Goal: Information Seeking & Learning: Learn about a topic

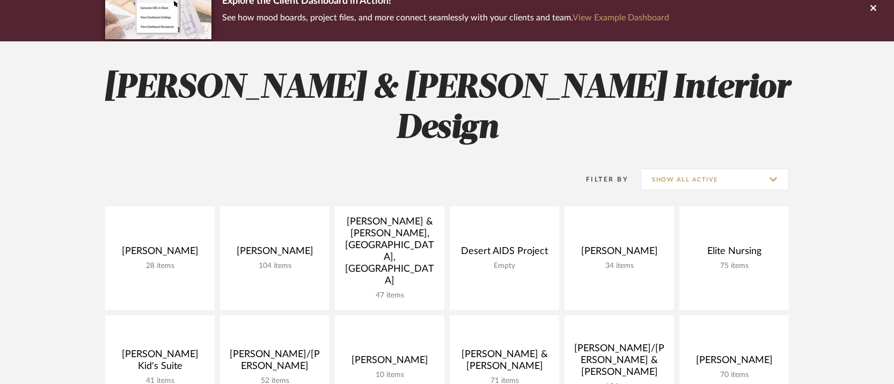
scroll to position [265, 0]
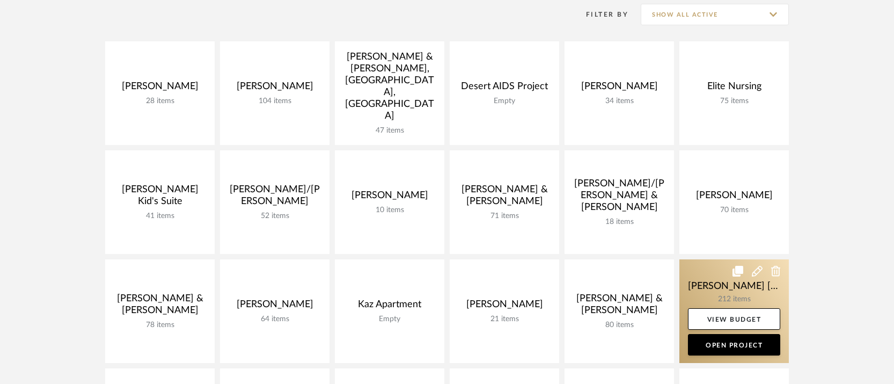
click at [721, 261] on link at bounding box center [733, 311] width 109 height 104
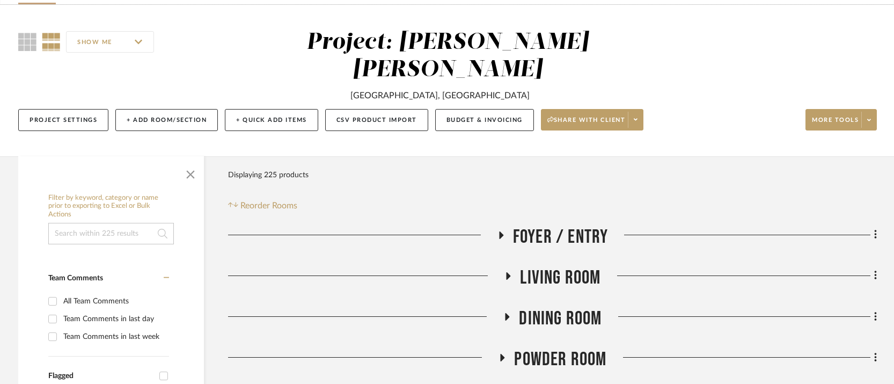
scroll to position [73, 0]
click at [509, 272] on icon at bounding box center [509, 276] width 4 height 8
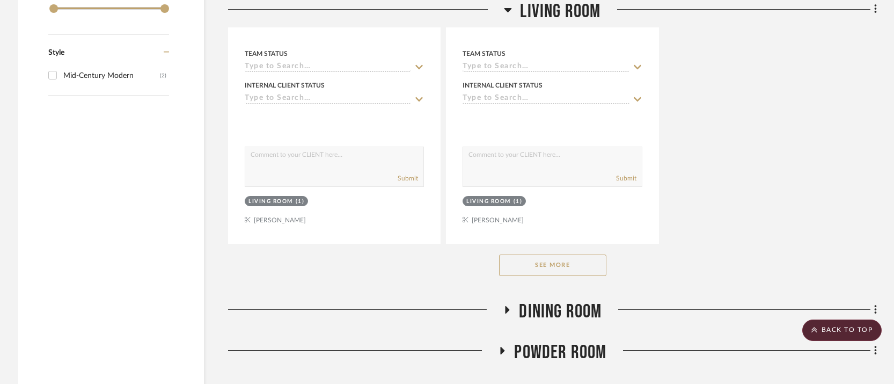
scroll to position [1558, 0]
click at [553, 254] on button "See More" at bounding box center [552, 264] width 107 height 21
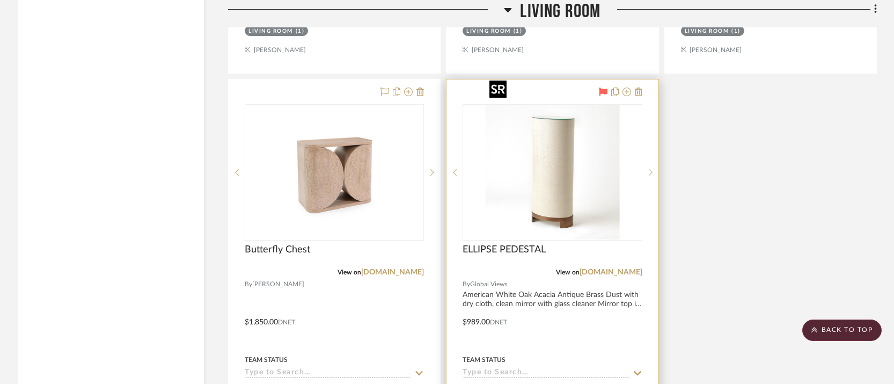
scroll to position [1728, 0]
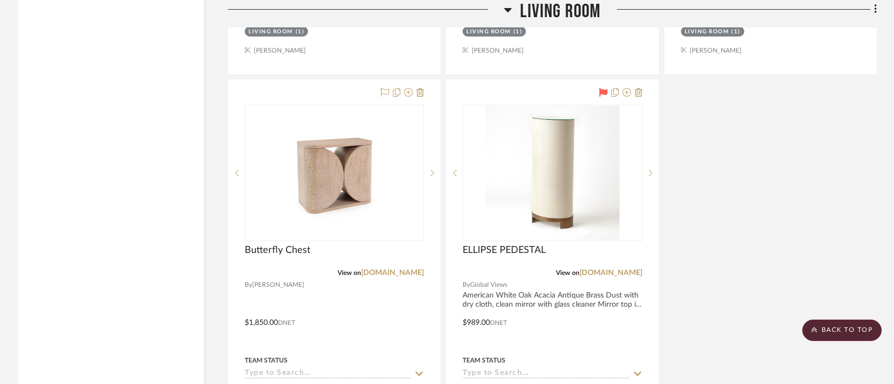
click at [508, 11] on icon at bounding box center [508, 9] width 8 height 13
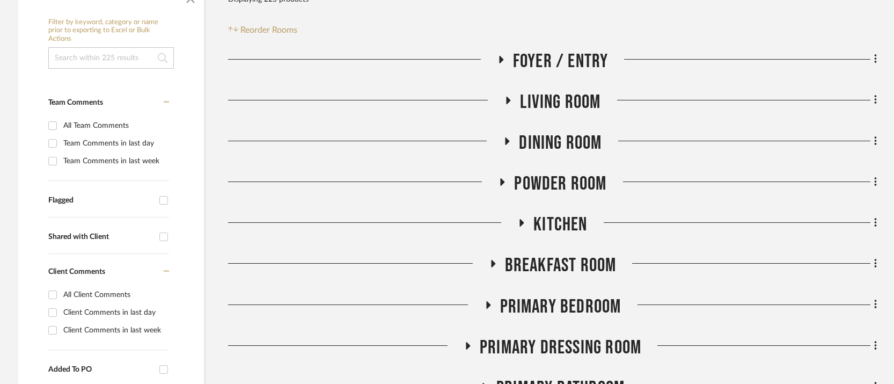
scroll to position [311, 0]
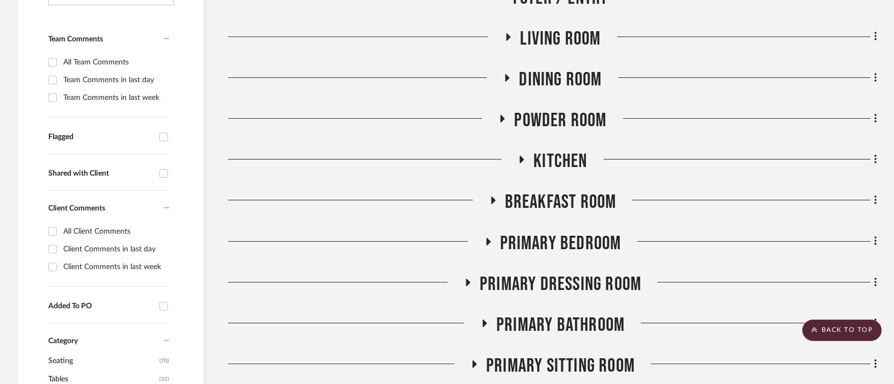
click at [509, 74] on icon at bounding box center [507, 78] width 13 height 8
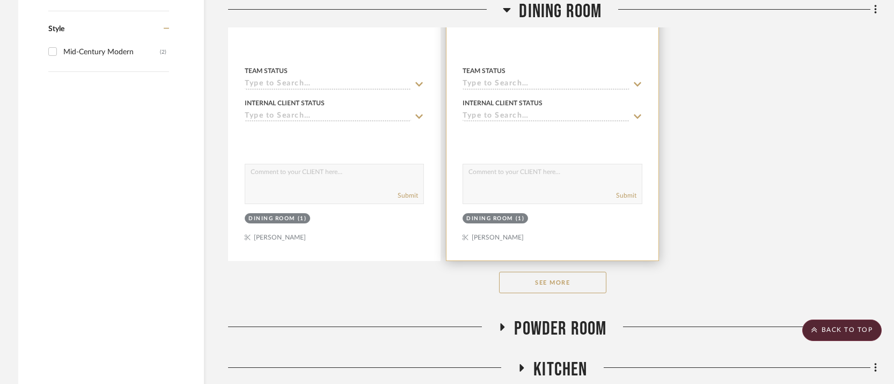
scroll to position [1585, 0]
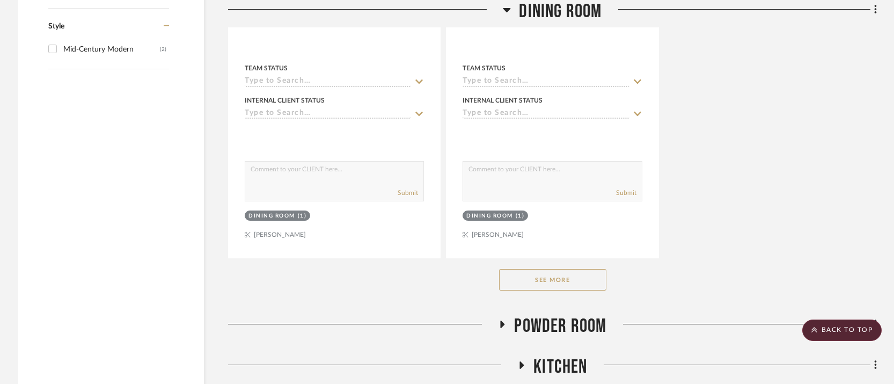
click at [550, 269] on button "See More" at bounding box center [552, 279] width 107 height 21
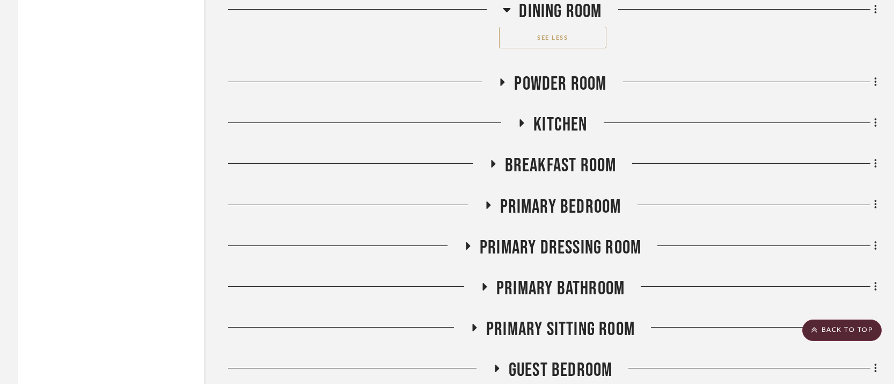
scroll to position [6600, 0]
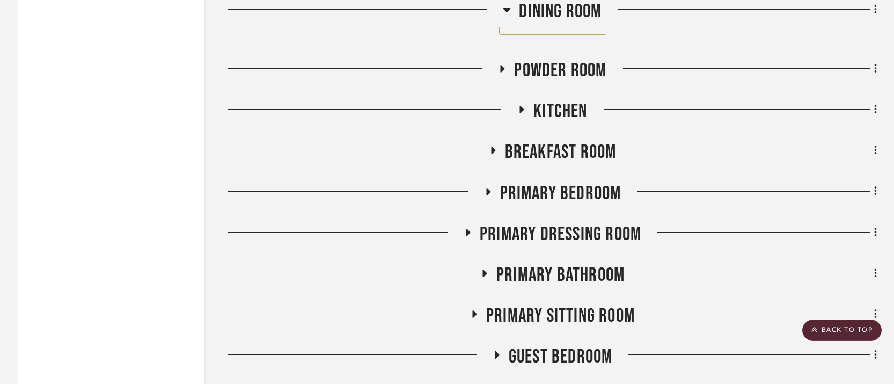
click at [488, 188] on icon at bounding box center [488, 192] width 4 height 8
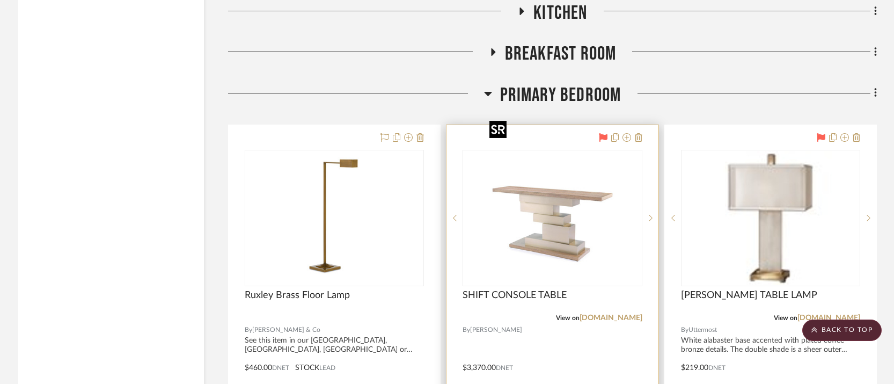
scroll to position [6708, 0]
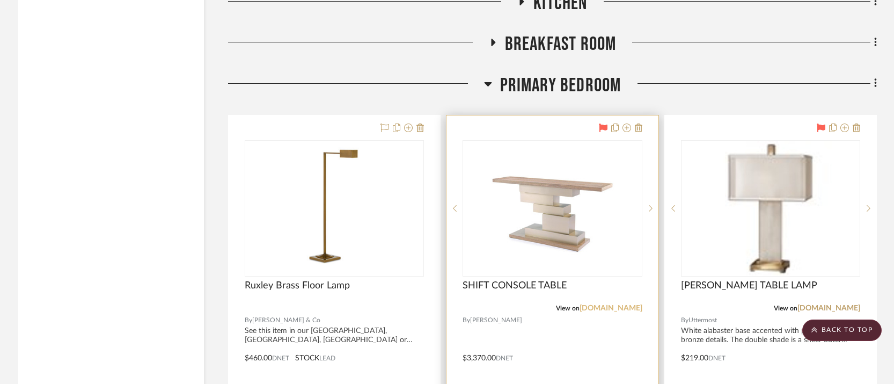
click at [610, 304] on link "[DOMAIN_NAME]" at bounding box center [611, 308] width 63 height 8
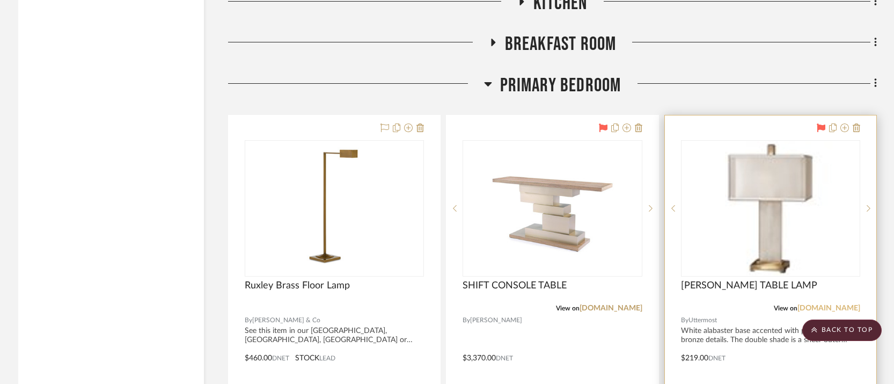
click at [817, 304] on link "[DOMAIN_NAME]" at bounding box center [828, 308] width 63 height 8
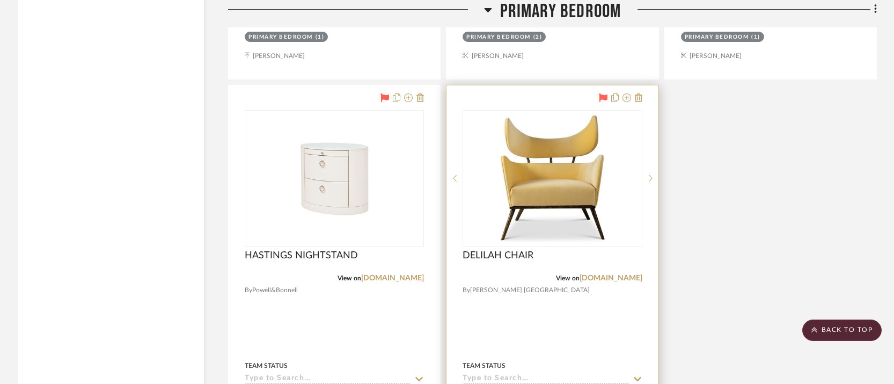
scroll to position [7215, 0]
click at [610, 274] on link "[DOMAIN_NAME]" at bounding box center [611, 278] width 63 height 8
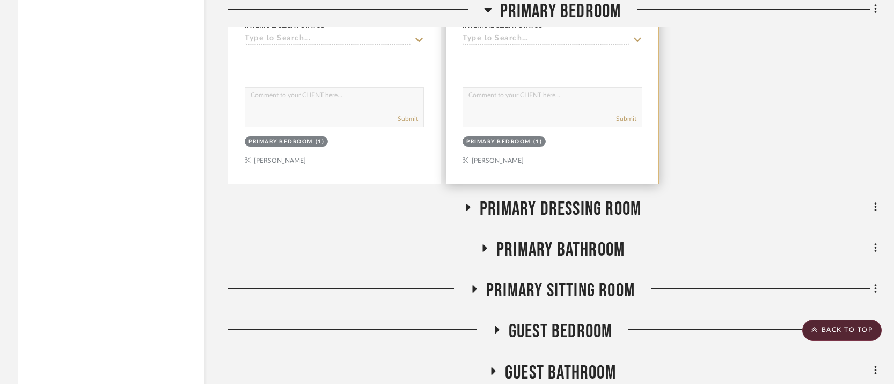
scroll to position [7588, 0]
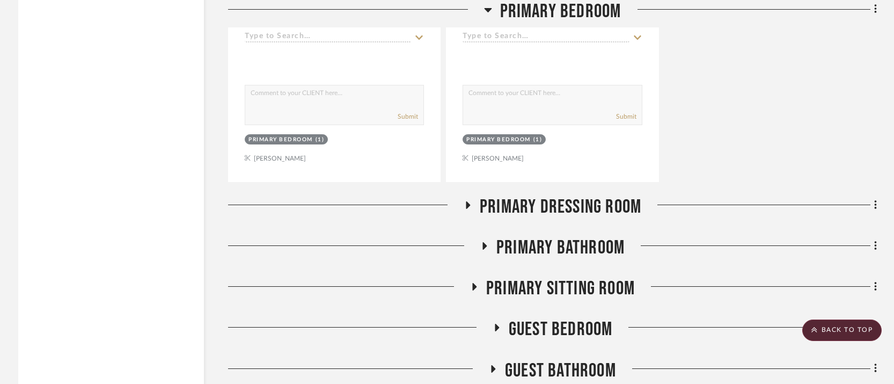
click at [471, 201] on icon at bounding box center [467, 205] width 13 height 8
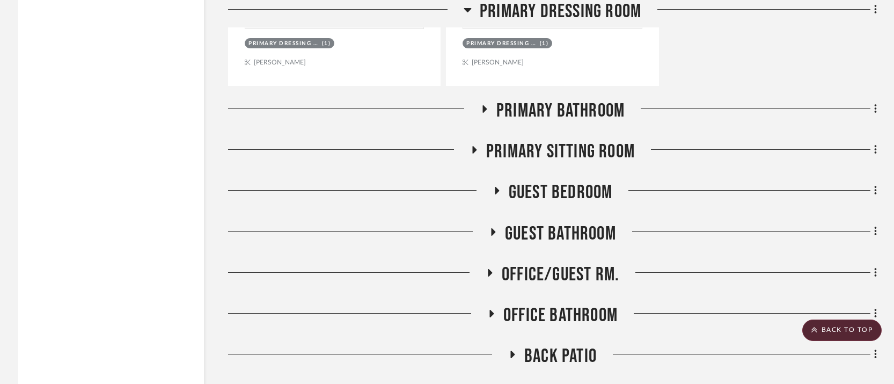
scroll to position [8685, 0]
click at [475, 145] on icon at bounding box center [474, 149] width 13 height 8
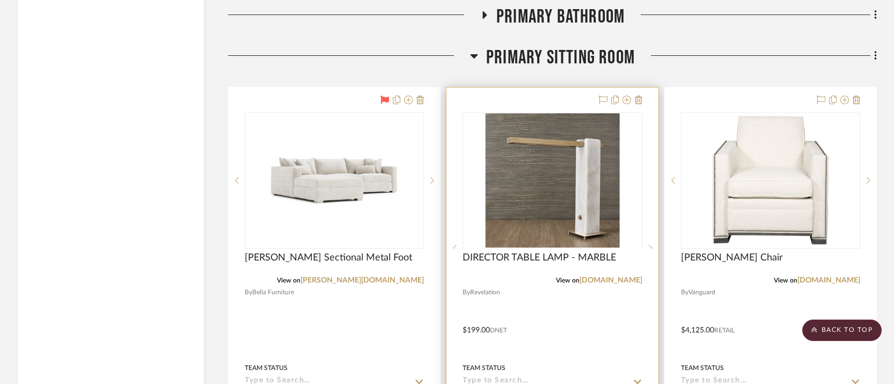
scroll to position [8769, 0]
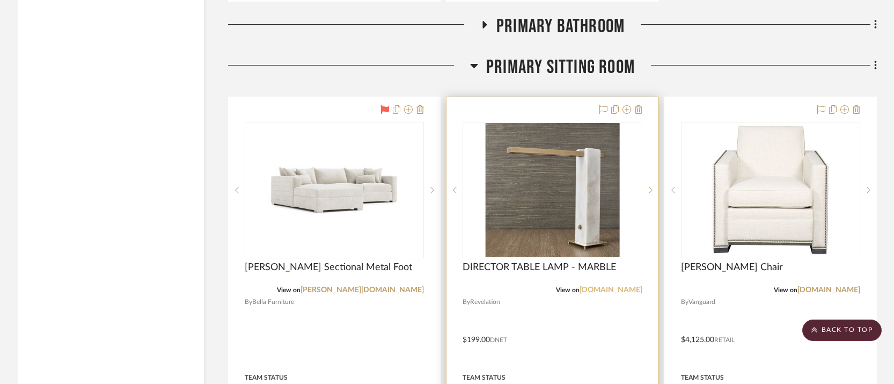
click at [619, 286] on link "[DOMAIN_NAME]" at bounding box center [611, 290] width 63 height 8
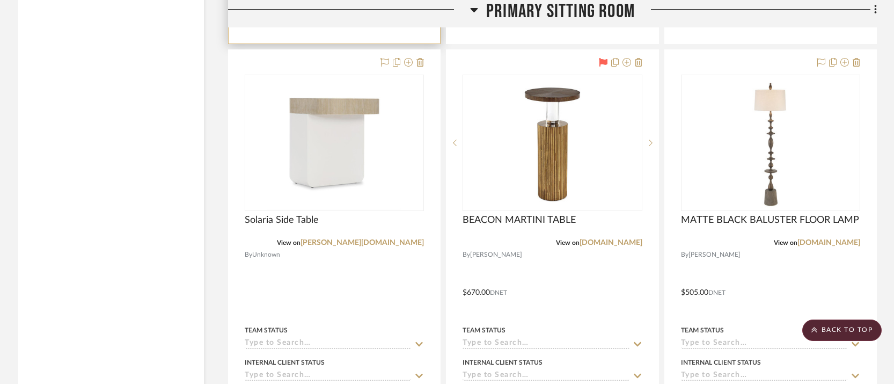
scroll to position [9294, 0]
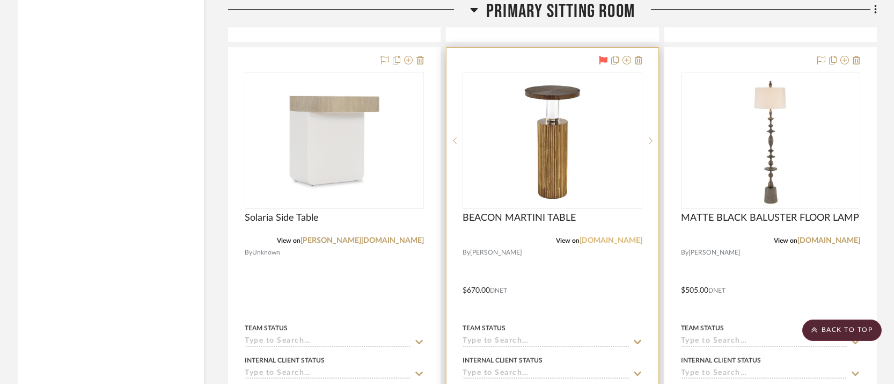
click at [607, 237] on link "[DOMAIN_NAME]" at bounding box center [611, 241] width 63 height 8
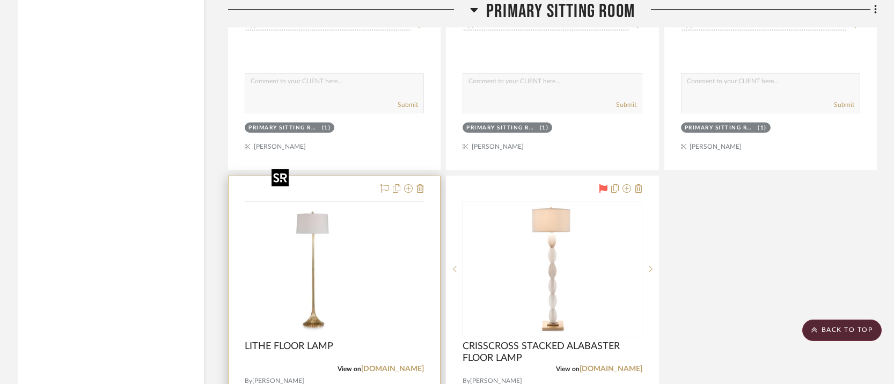
scroll to position [9679, 0]
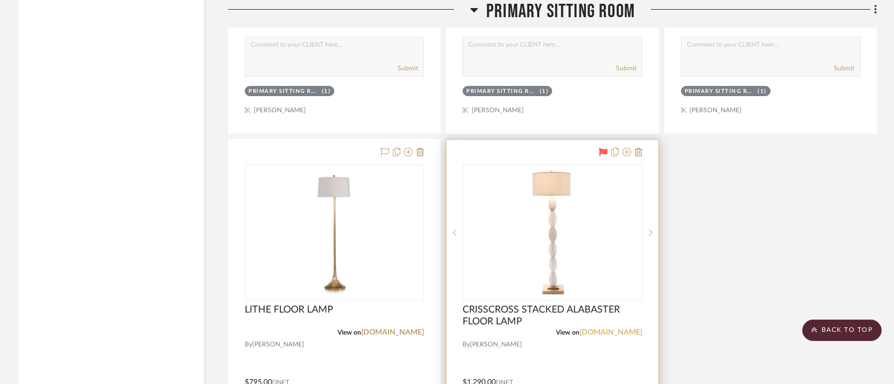
click at [620, 328] on link "[DOMAIN_NAME]" at bounding box center [611, 332] width 63 height 8
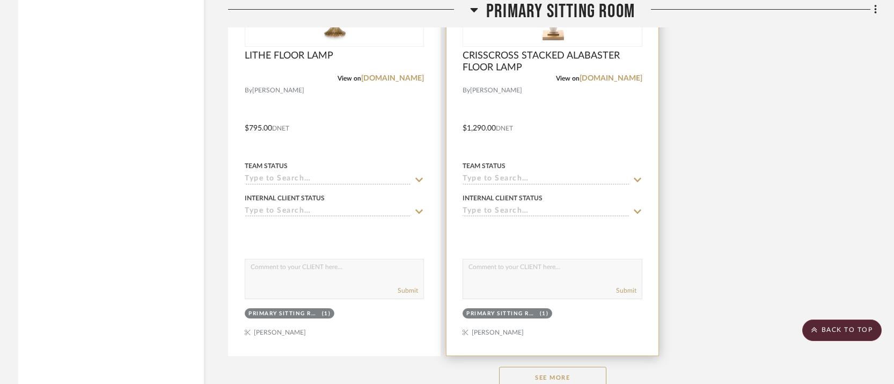
scroll to position [10023, 0]
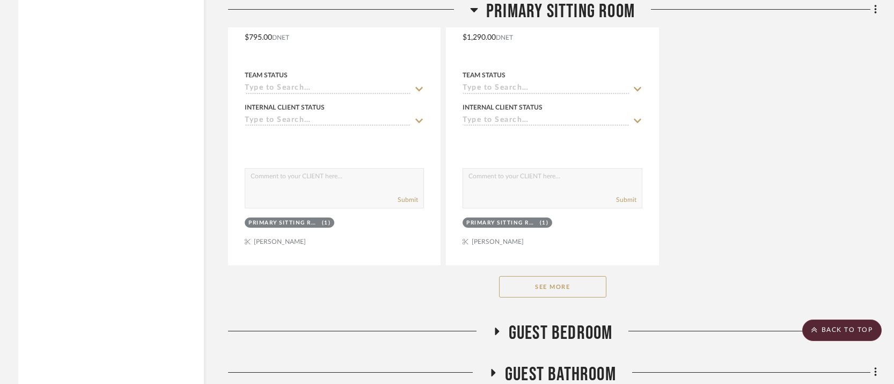
click at [538, 276] on button "See More" at bounding box center [552, 286] width 107 height 21
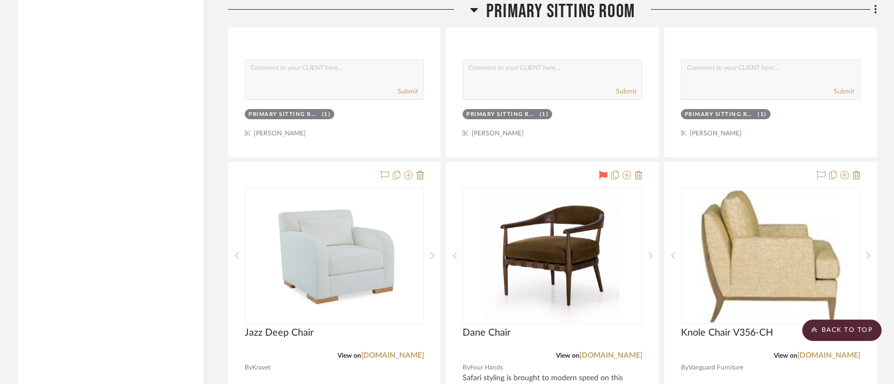
scroll to position [12124, 0]
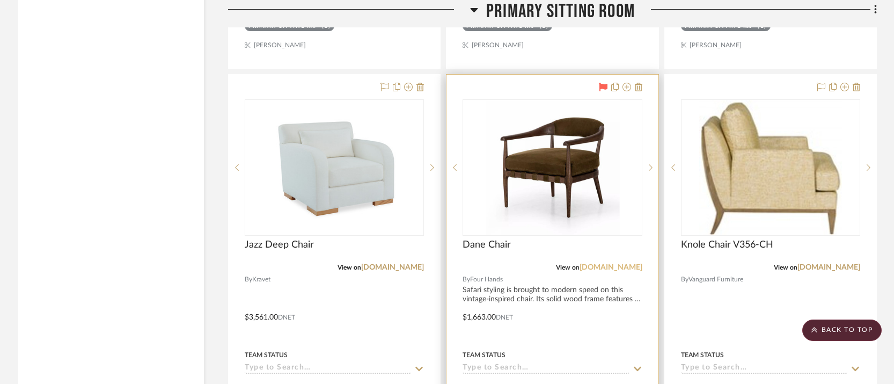
click at [611, 264] on link "[DOMAIN_NAME]" at bounding box center [611, 268] width 63 height 8
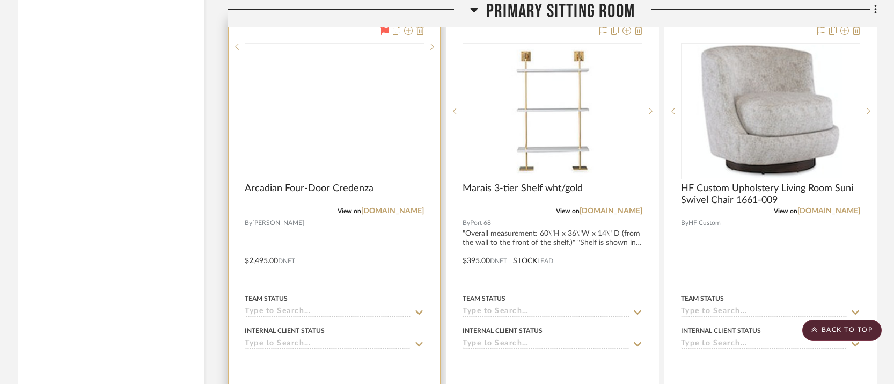
scroll to position [15039, 0]
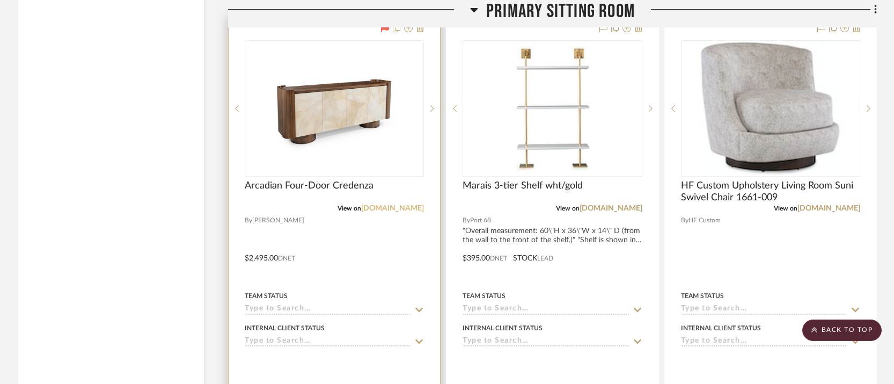
click at [384, 204] on link "[DOMAIN_NAME]" at bounding box center [392, 208] width 63 height 8
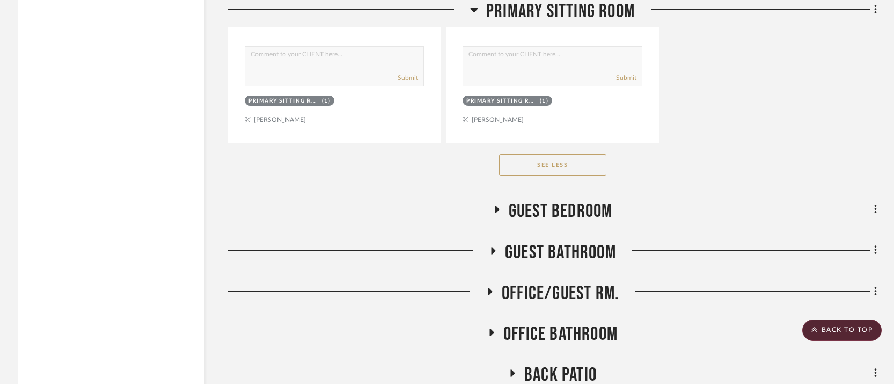
scroll to position [16362, 0]
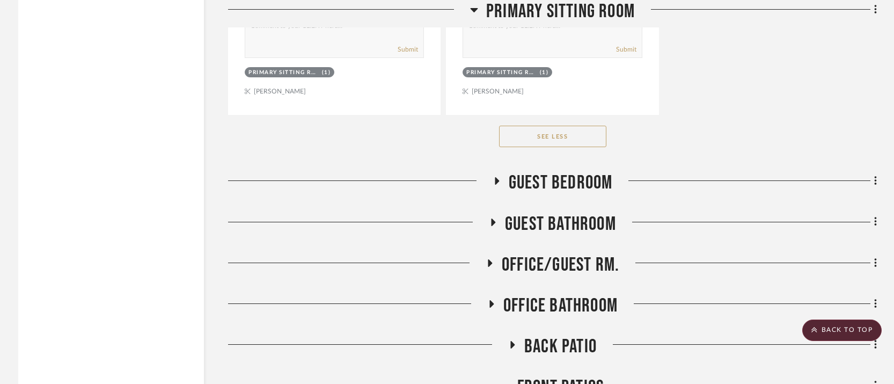
click at [498, 177] on icon at bounding box center [497, 181] width 4 height 8
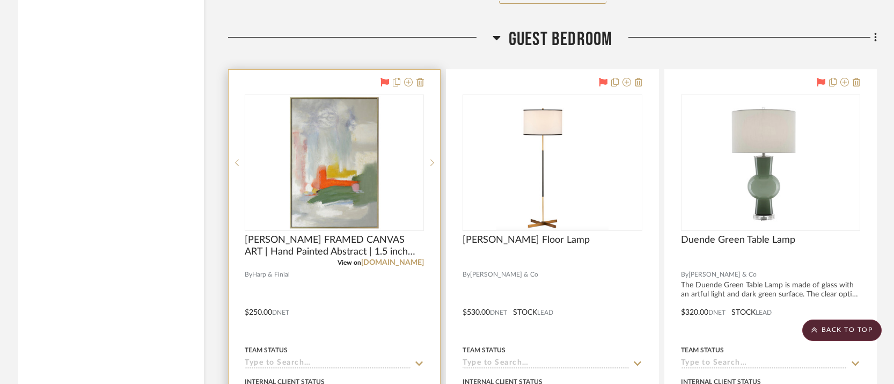
scroll to position [16507, 0]
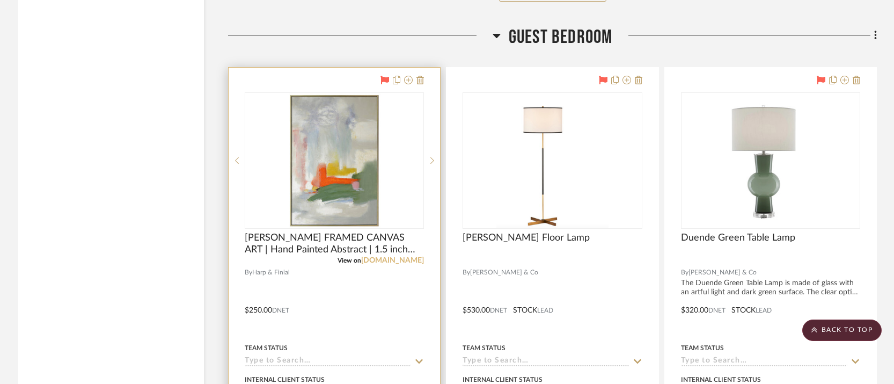
click at [406, 257] on link "[DOMAIN_NAME]" at bounding box center [392, 261] width 63 height 8
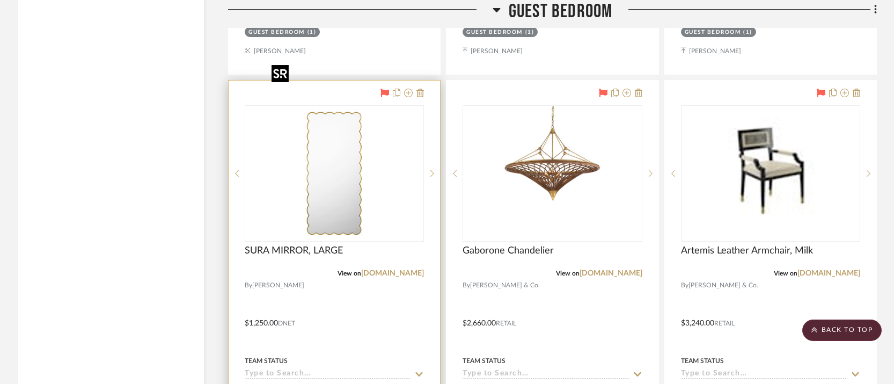
scroll to position [16982, 0]
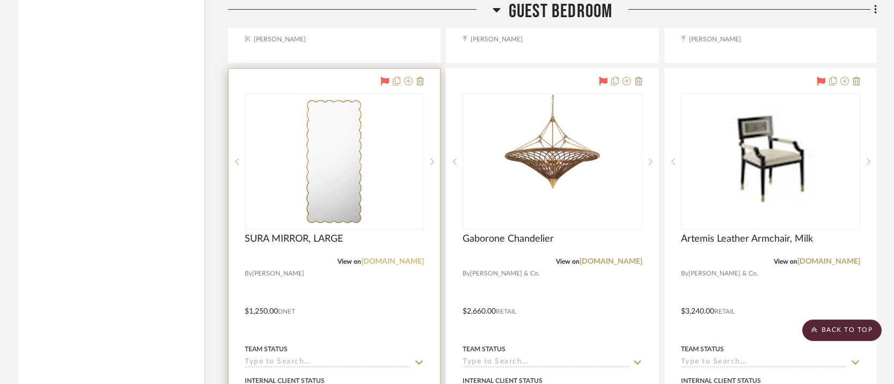
click at [402, 258] on link "[DOMAIN_NAME]" at bounding box center [392, 262] width 63 height 8
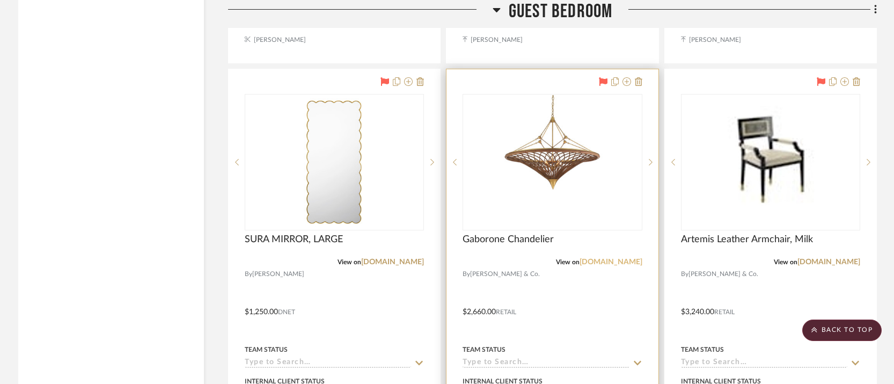
click at [596, 258] on link "[DOMAIN_NAME]" at bounding box center [611, 262] width 63 height 8
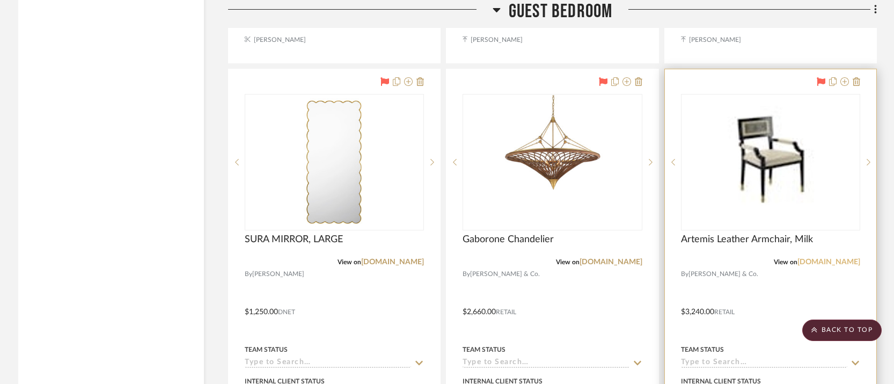
click at [797, 258] on link "[DOMAIN_NAME]" at bounding box center [828, 262] width 63 height 8
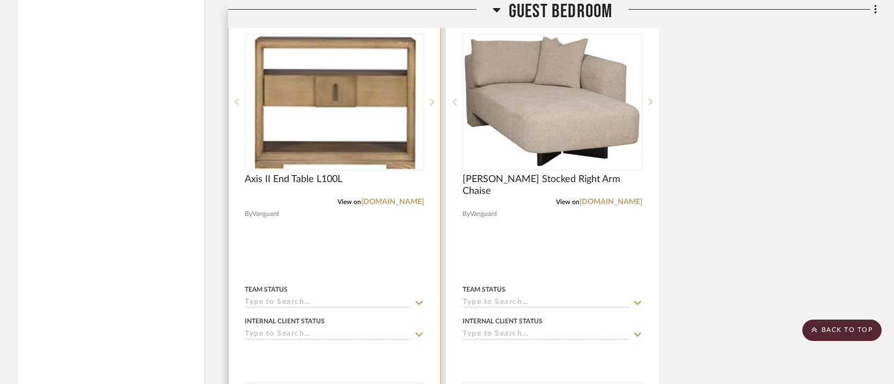
scroll to position [17536, 0]
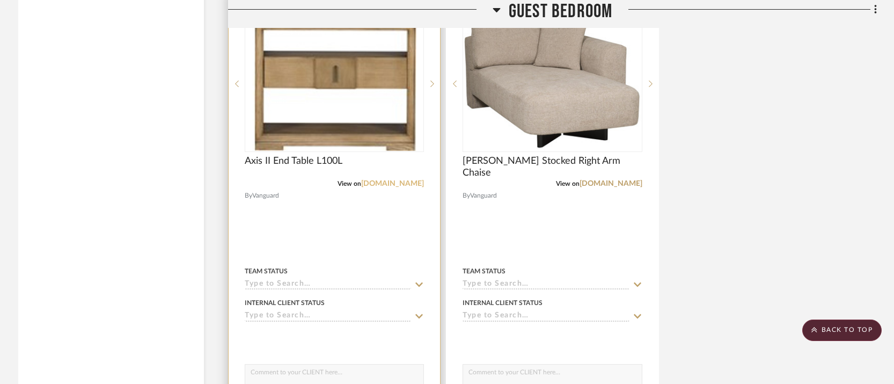
click at [398, 180] on link "[DOMAIN_NAME]" at bounding box center [392, 184] width 63 height 8
click at [379, 180] on link "[DOMAIN_NAME]" at bounding box center [392, 184] width 63 height 8
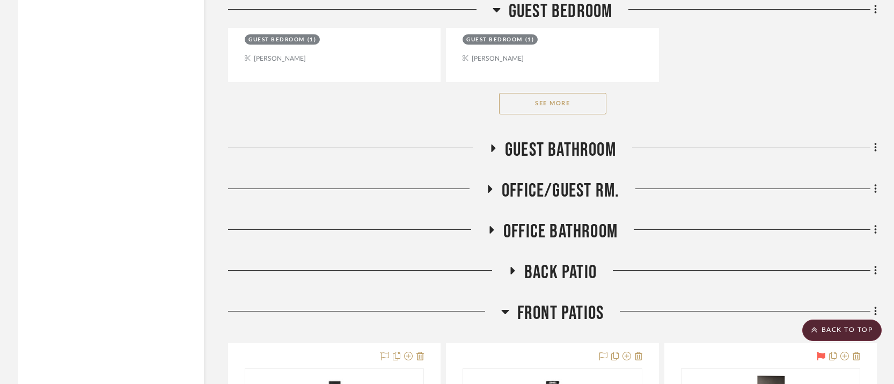
scroll to position [17915, 0]
drag, startPoint x: 502, startPoint y: 264, endPoint x: 516, endPoint y: 245, distance: 23.1
click at [503, 310] on icon at bounding box center [505, 312] width 8 height 4
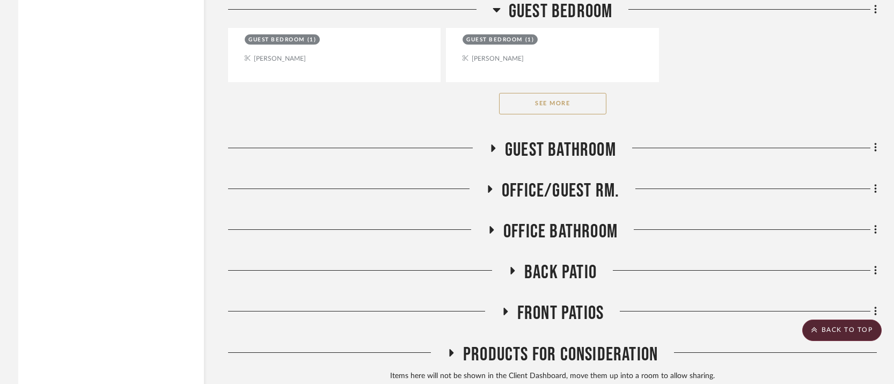
click at [493, 185] on icon at bounding box center [489, 189] width 13 height 8
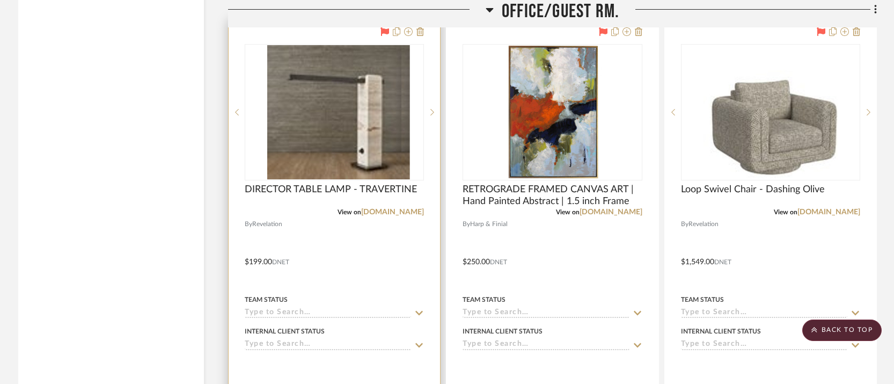
scroll to position [18124, 0]
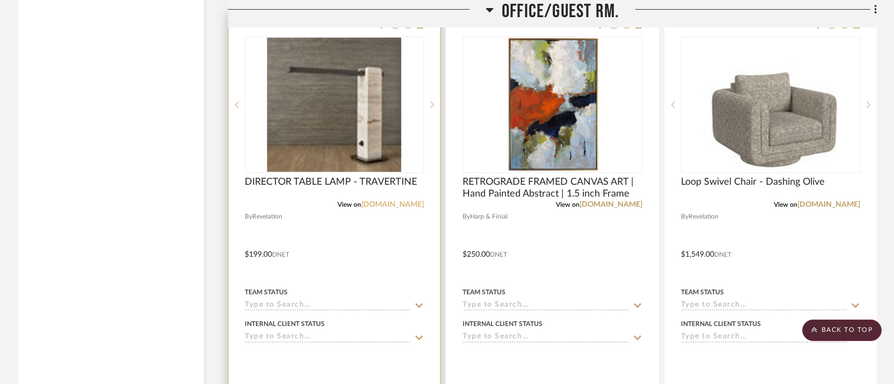
click at [404, 201] on link "[DOMAIN_NAME]" at bounding box center [392, 205] width 63 height 8
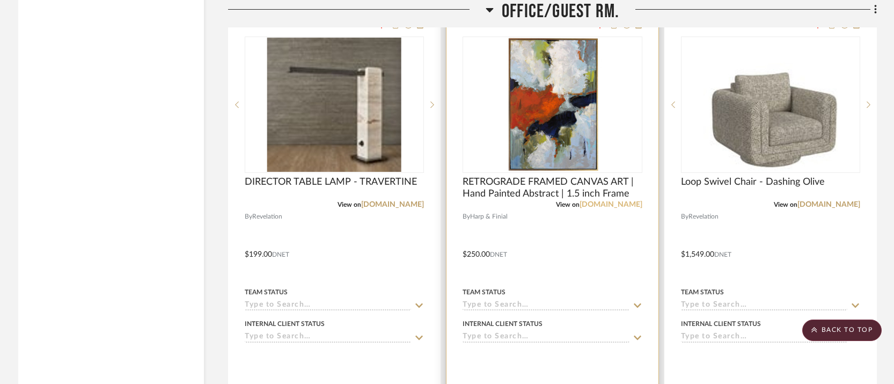
drag, startPoint x: 619, startPoint y: 158, endPoint x: 613, endPoint y: 156, distance: 6.8
click at [619, 201] on link "[DOMAIN_NAME]" at bounding box center [611, 205] width 63 height 8
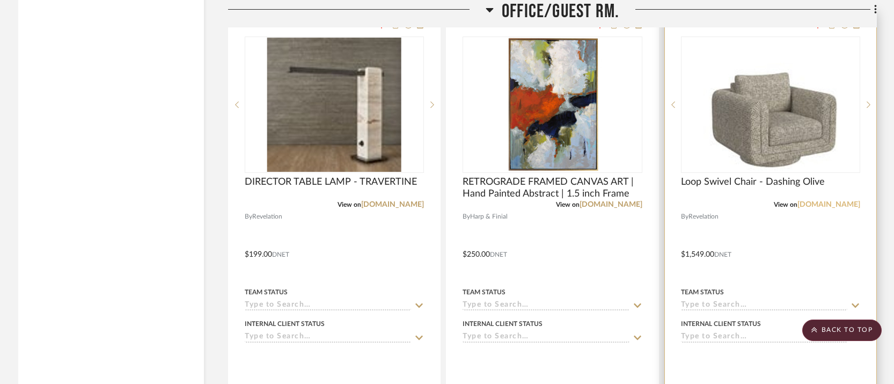
click at [828, 201] on link "[DOMAIN_NAME]" at bounding box center [828, 205] width 63 height 8
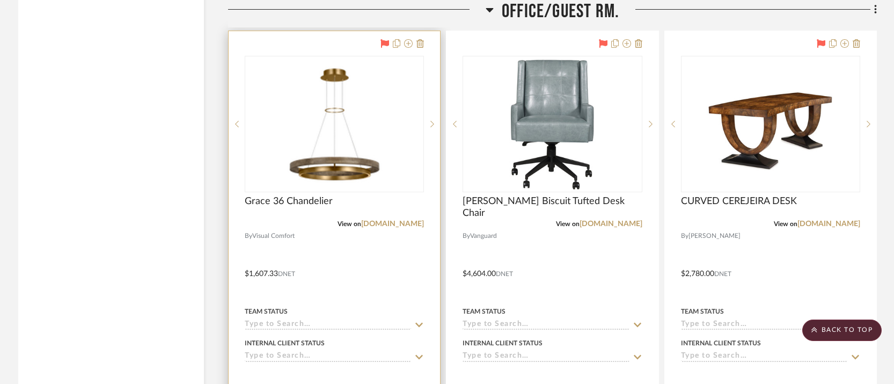
scroll to position [18580, 0]
click at [410, 221] on link "[DOMAIN_NAME]" at bounding box center [392, 225] width 63 height 8
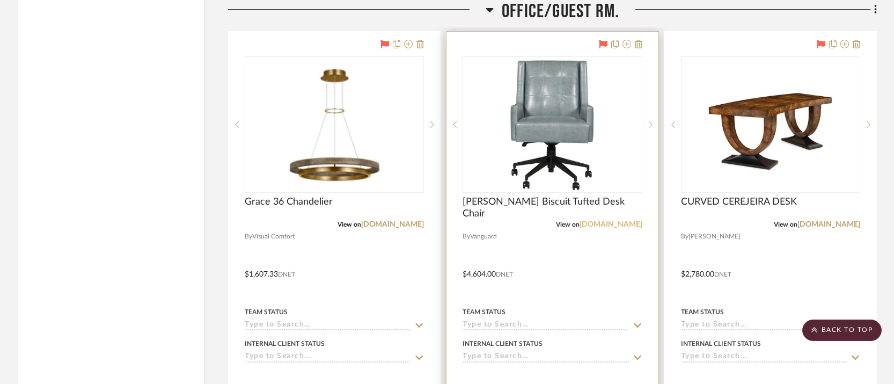
click at [591, 221] on link "[DOMAIN_NAME]" at bounding box center [611, 225] width 63 height 8
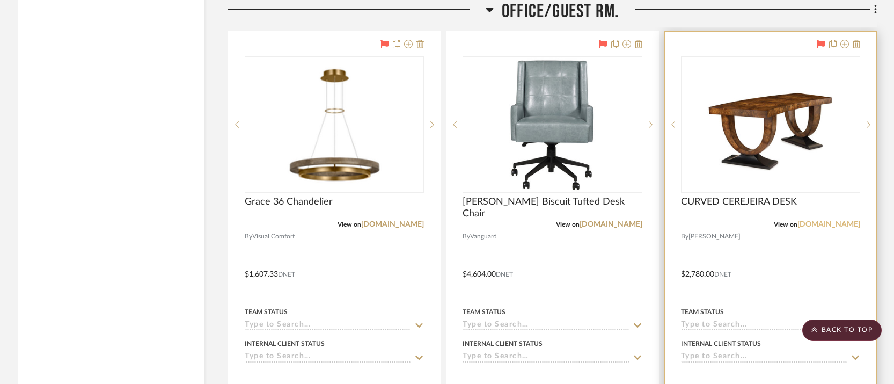
drag, startPoint x: 828, startPoint y: 178, endPoint x: 815, endPoint y: 174, distance: 13.1
click at [828, 221] on link "[DOMAIN_NAME]" at bounding box center [828, 225] width 63 height 8
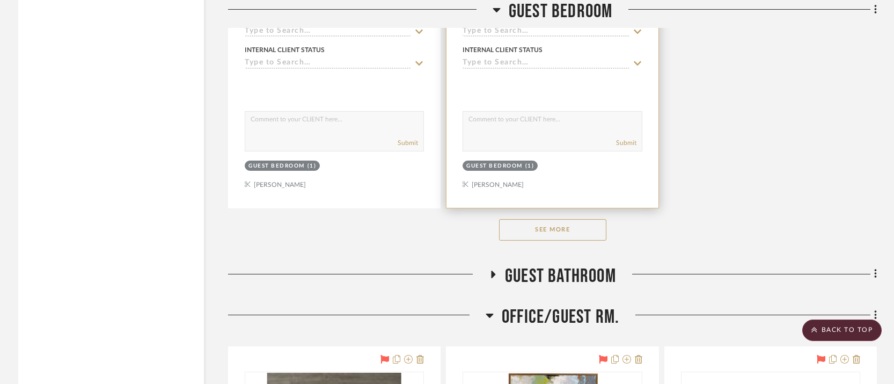
scroll to position [17792, 0]
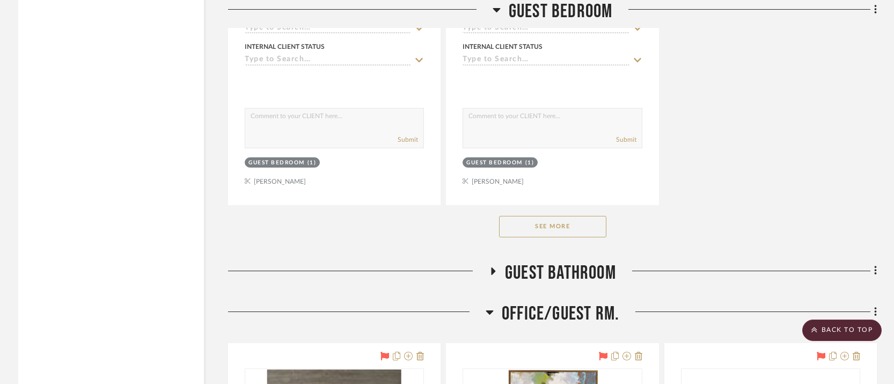
click at [555, 216] on button "See More" at bounding box center [552, 226] width 107 height 21
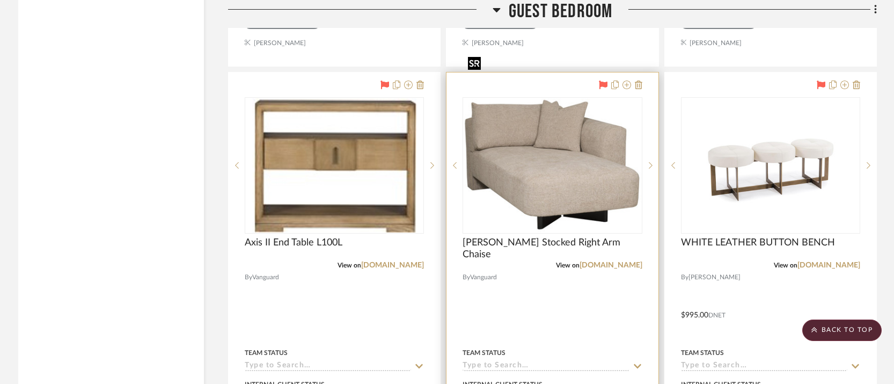
scroll to position [17440, 0]
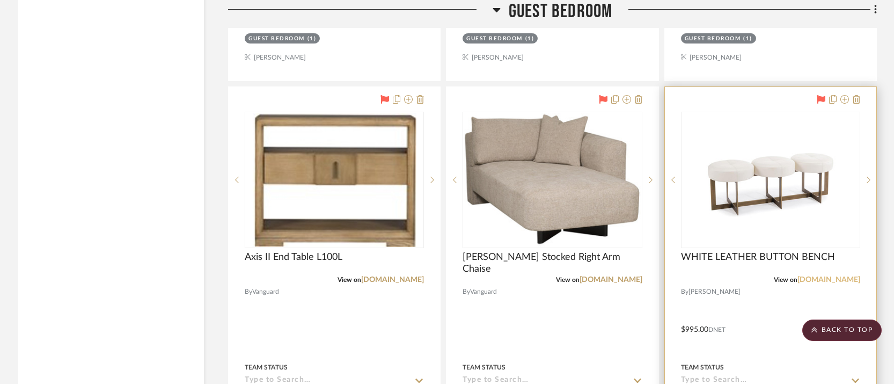
click at [818, 276] on link "[DOMAIN_NAME]" at bounding box center [828, 280] width 63 height 8
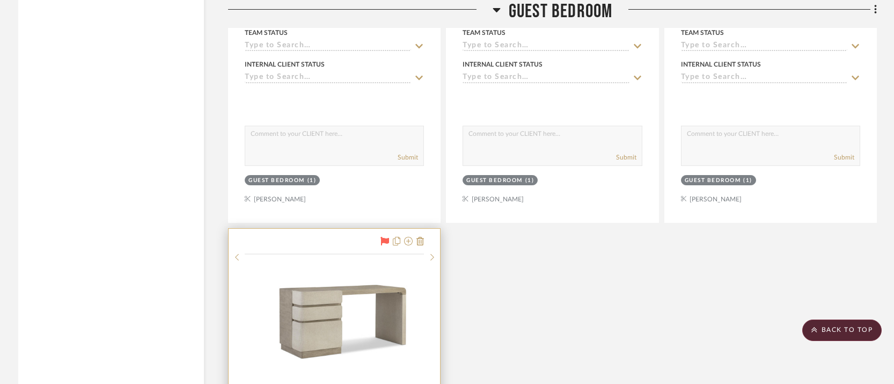
scroll to position [18022, 0]
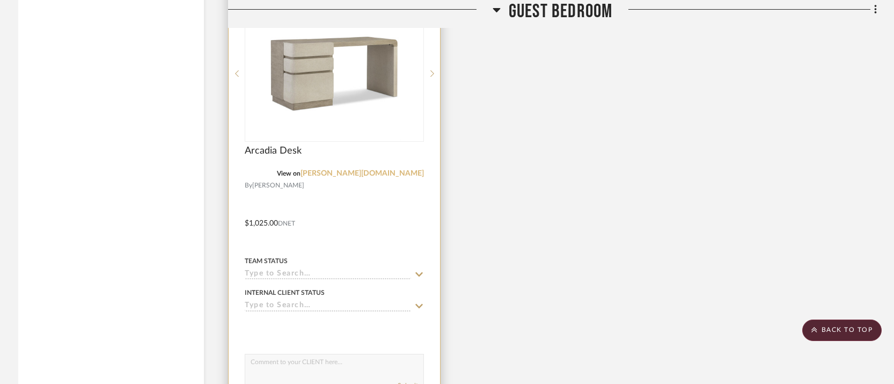
click at [404, 170] on link "[PERSON_NAME][DOMAIN_NAME]" at bounding box center [362, 174] width 123 height 8
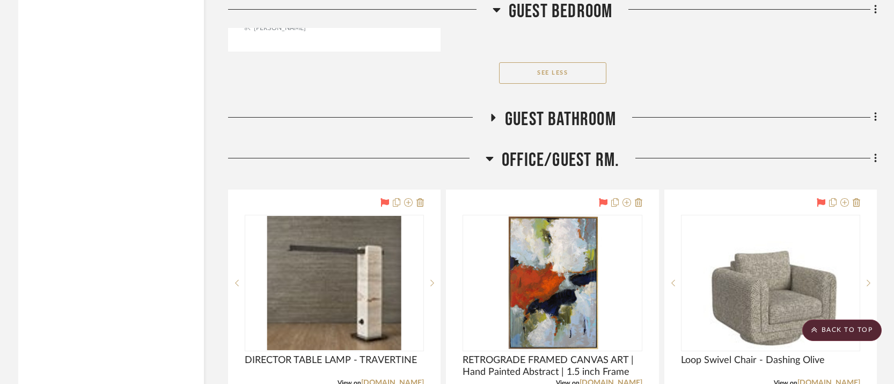
scroll to position [18467, 0]
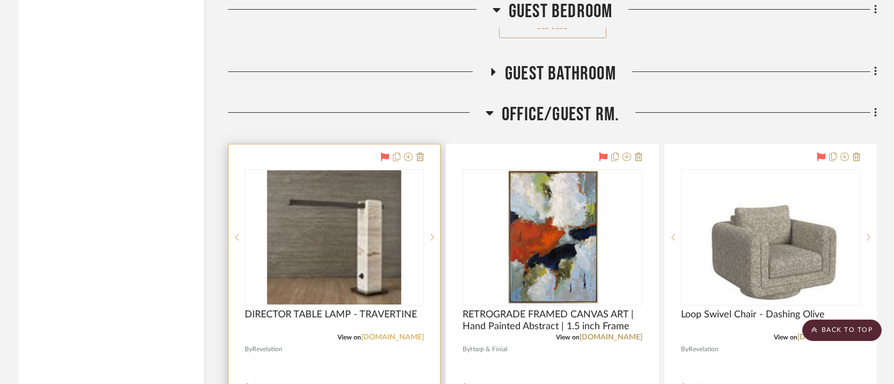
click at [391, 333] on link "[DOMAIN_NAME]" at bounding box center [392, 337] width 63 height 8
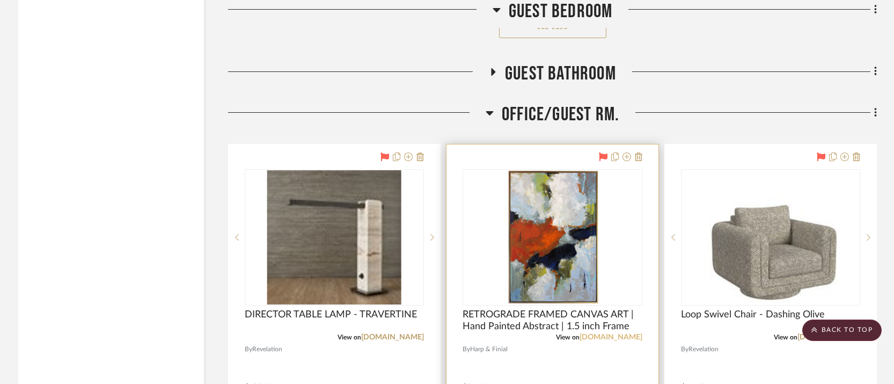
click at [598, 333] on link "[DOMAIN_NAME]" at bounding box center [611, 337] width 63 height 8
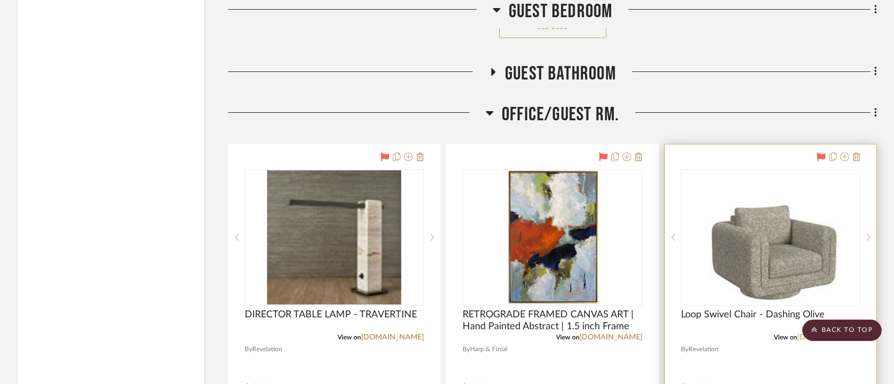
click at [830, 333] on link "[DOMAIN_NAME]" at bounding box center [828, 337] width 63 height 8
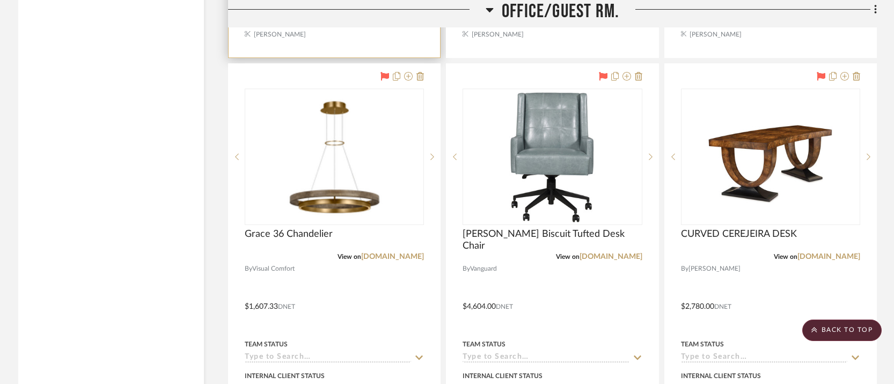
scroll to position [19035, 0]
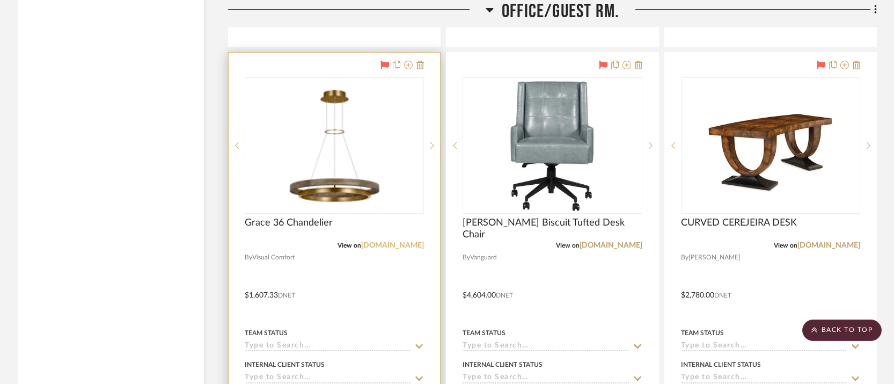
click at [390, 241] on link "[DOMAIN_NAME]" at bounding box center [392, 245] width 63 height 8
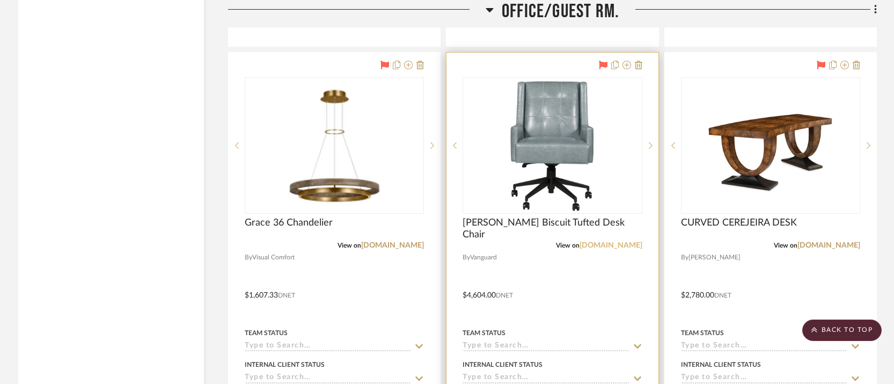
click at [619, 241] on link "[DOMAIN_NAME]" at bounding box center [611, 245] width 63 height 8
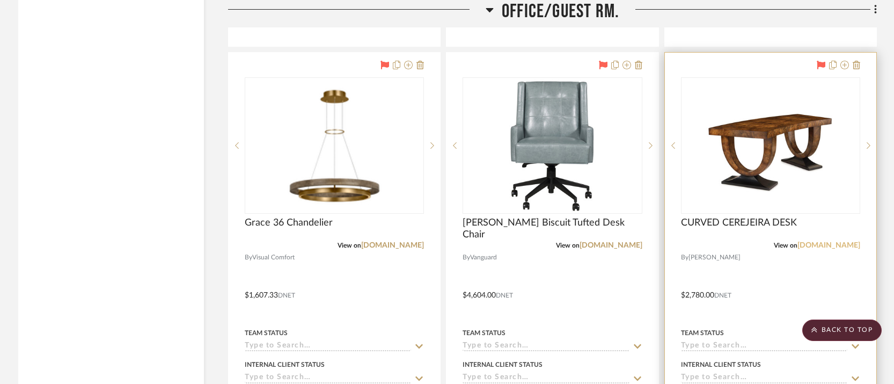
click at [835, 241] on link "[DOMAIN_NAME]" at bounding box center [828, 245] width 63 height 8
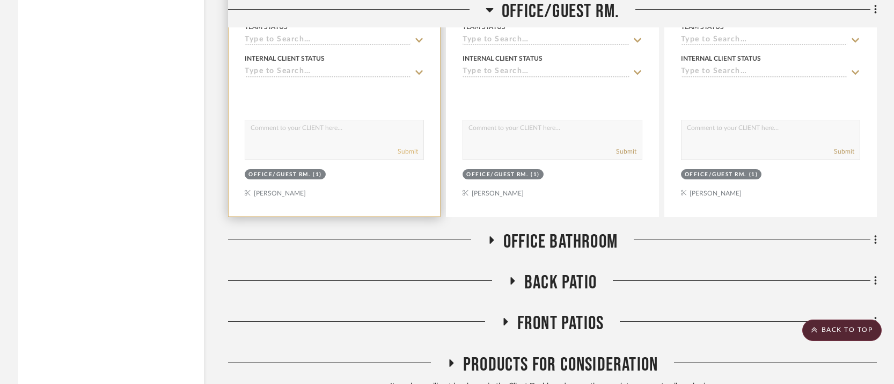
scroll to position [19377, 0]
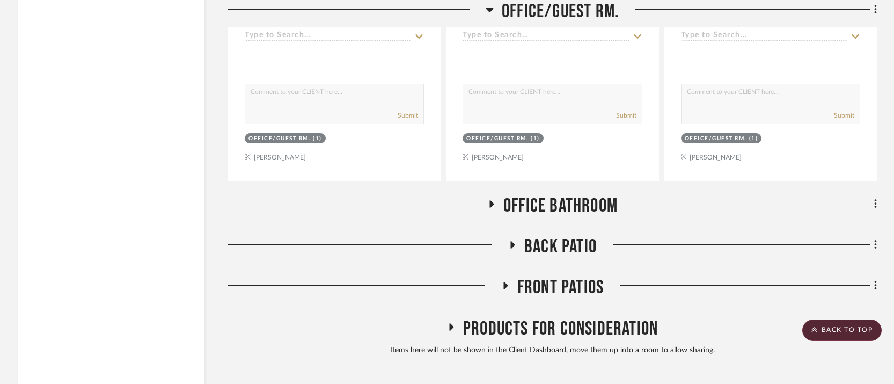
click at [492, 11] on icon at bounding box center [490, 9] width 8 height 13
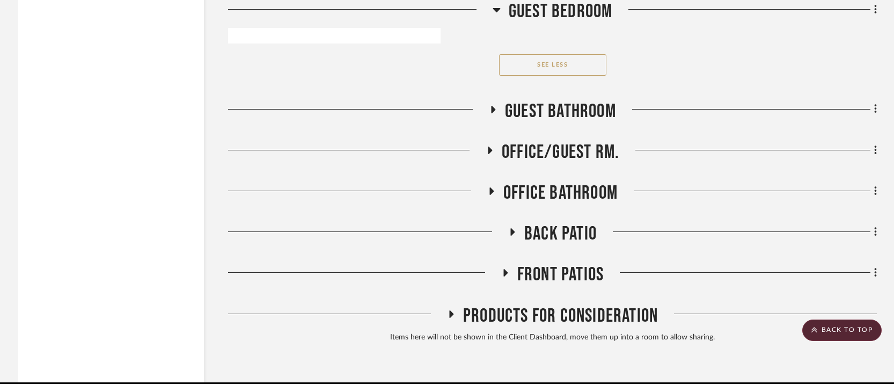
click at [495, 8] on icon at bounding box center [497, 10] width 8 height 4
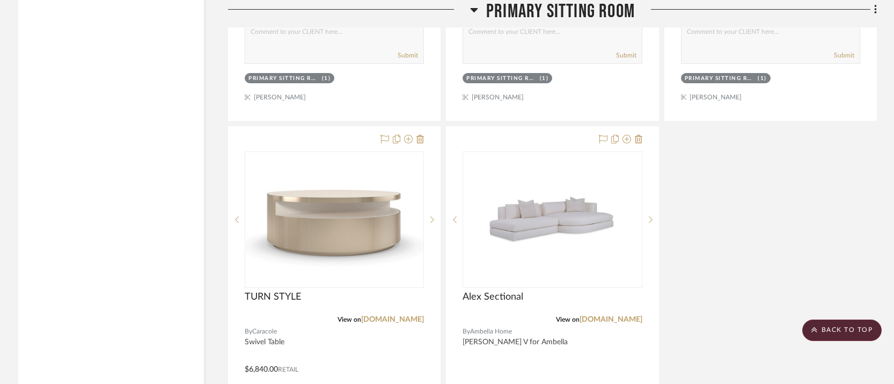
click at [474, 9] on icon at bounding box center [475, 10] width 8 height 4
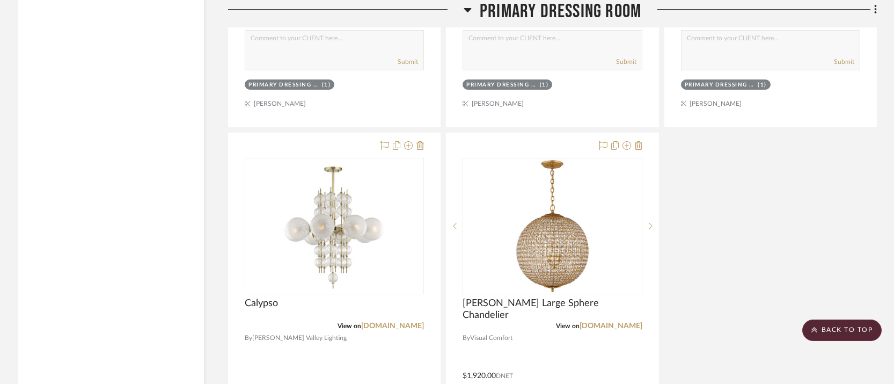
click at [467, 7] on icon at bounding box center [468, 9] width 8 height 13
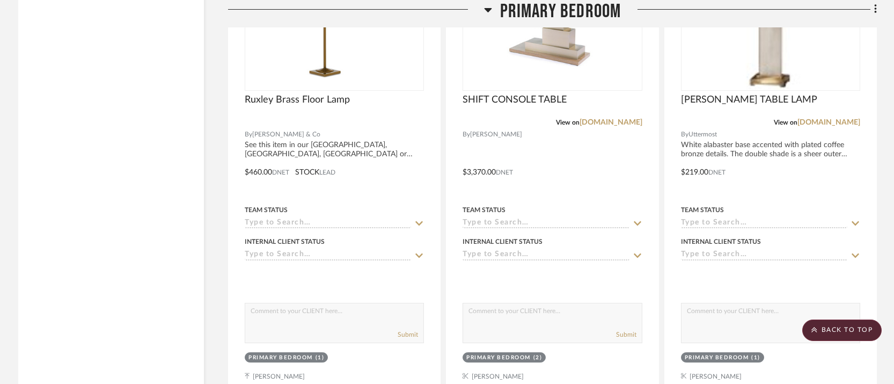
scroll to position [6850, 0]
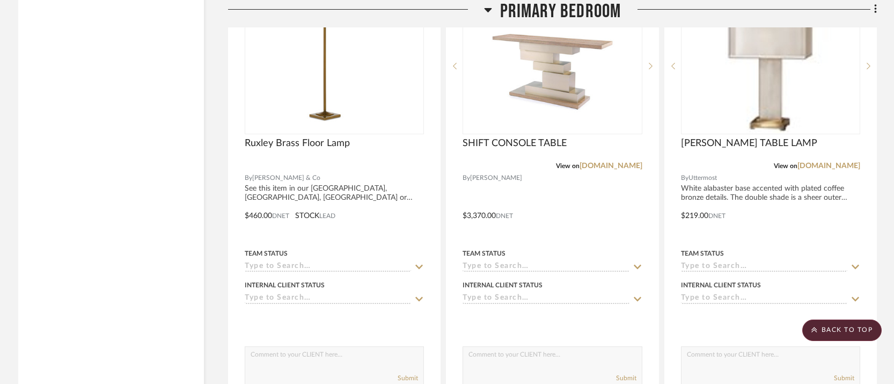
click at [489, 10] on icon at bounding box center [488, 10] width 8 height 4
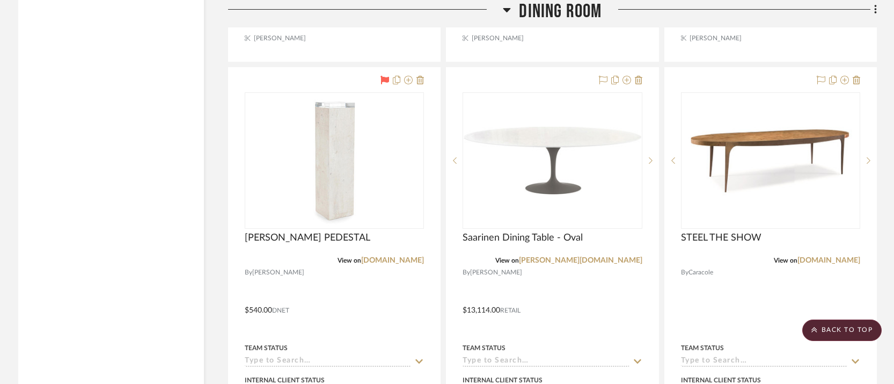
click at [504, 9] on icon at bounding box center [507, 10] width 8 height 4
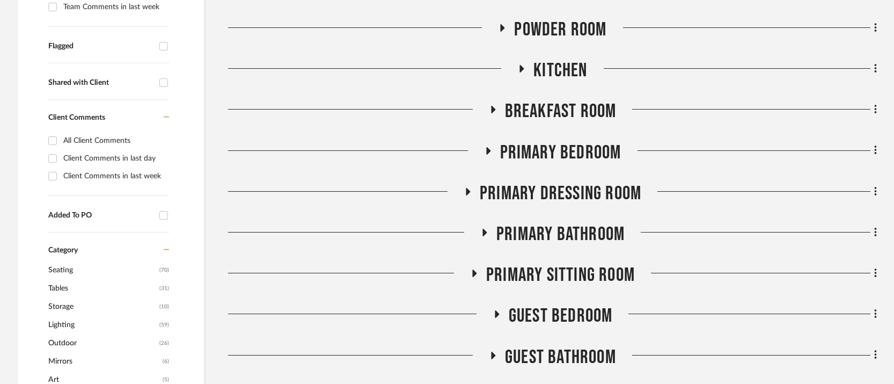
scroll to position [402, 0]
